Goal: Task Accomplishment & Management: Manage account settings

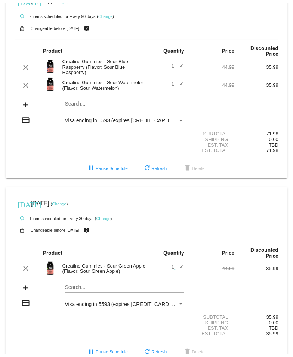
scroll to position [31, 0]
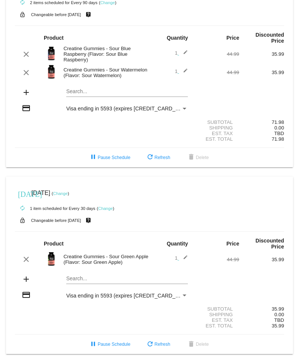
drag, startPoint x: 95, startPoint y: 204, endPoint x: 99, endPoint y: 207, distance: 4.8
click at [95, 206] on small "autorenew 1 item scheduled for Every 30 days" at bounding box center [55, 208] width 80 height 4
click at [104, 206] on link "Change" at bounding box center [105, 208] width 15 height 4
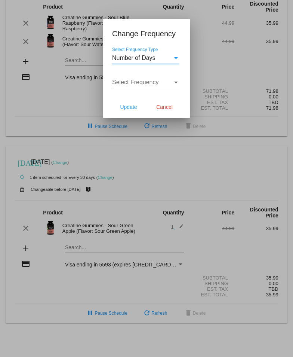
click at [176, 58] on div "Select Frequency Type" at bounding box center [176, 58] width 4 height 2
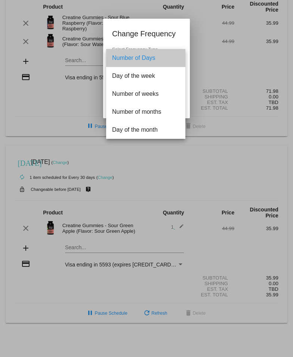
click at [149, 57] on span "Number of Days" at bounding box center [145, 58] width 67 height 18
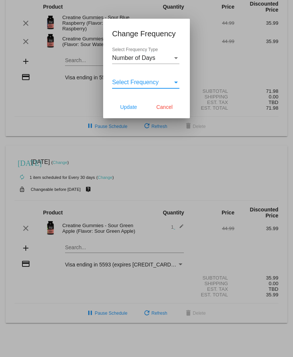
click at [172, 81] on div "Select Frequency" at bounding box center [142, 82] width 61 height 7
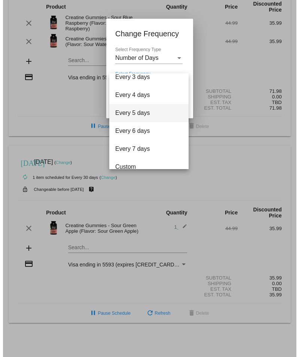
scroll to position [30, 0]
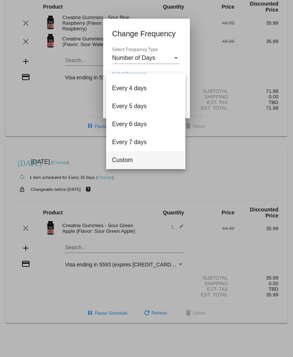
click at [140, 159] on span "Custom" at bounding box center [145, 160] width 67 height 18
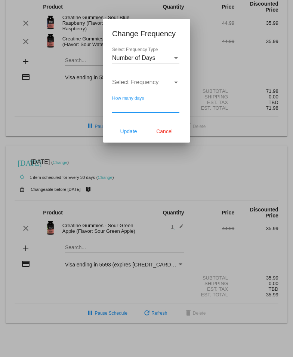
click at [146, 104] on input "How many days" at bounding box center [145, 106] width 67 height 7
type input "90"
click at [134, 129] on span "Update" at bounding box center [128, 131] width 17 height 6
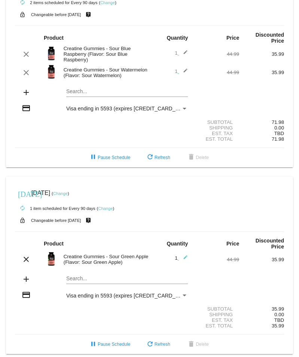
scroll to position [0, 0]
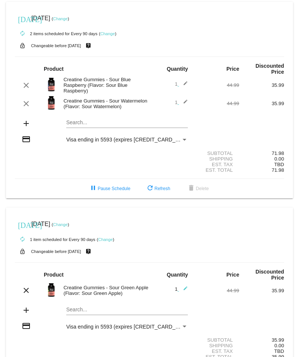
click at [68, 222] on link "Change" at bounding box center [60, 224] width 15 height 4
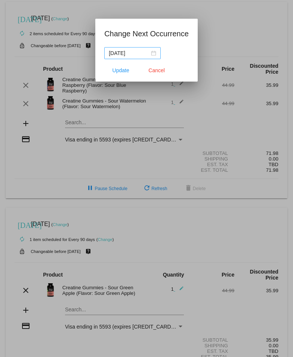
click at [156, 51] on div "[DATE]" at bounding box center [133, 53] width 48 height 8
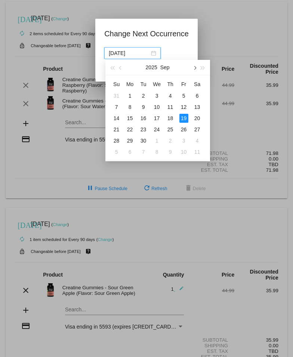
click at [193, 69] on button "button" at bounding box center [194, 67] width 8 height 15
click at [146, 127] on div "18" at bounding box center [143, 129] width 9 height 9
type input "[DATE]"
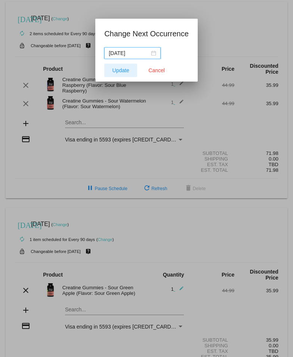
click at [119, 68] on span "Update" at bounding box center [121, 70] width 17 height 6
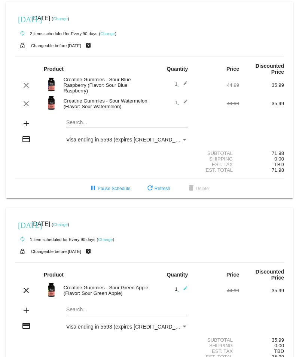
scroll to position [31, 0]
